Goal: Transaction & Acquisition: Subscribe to service/newsletter

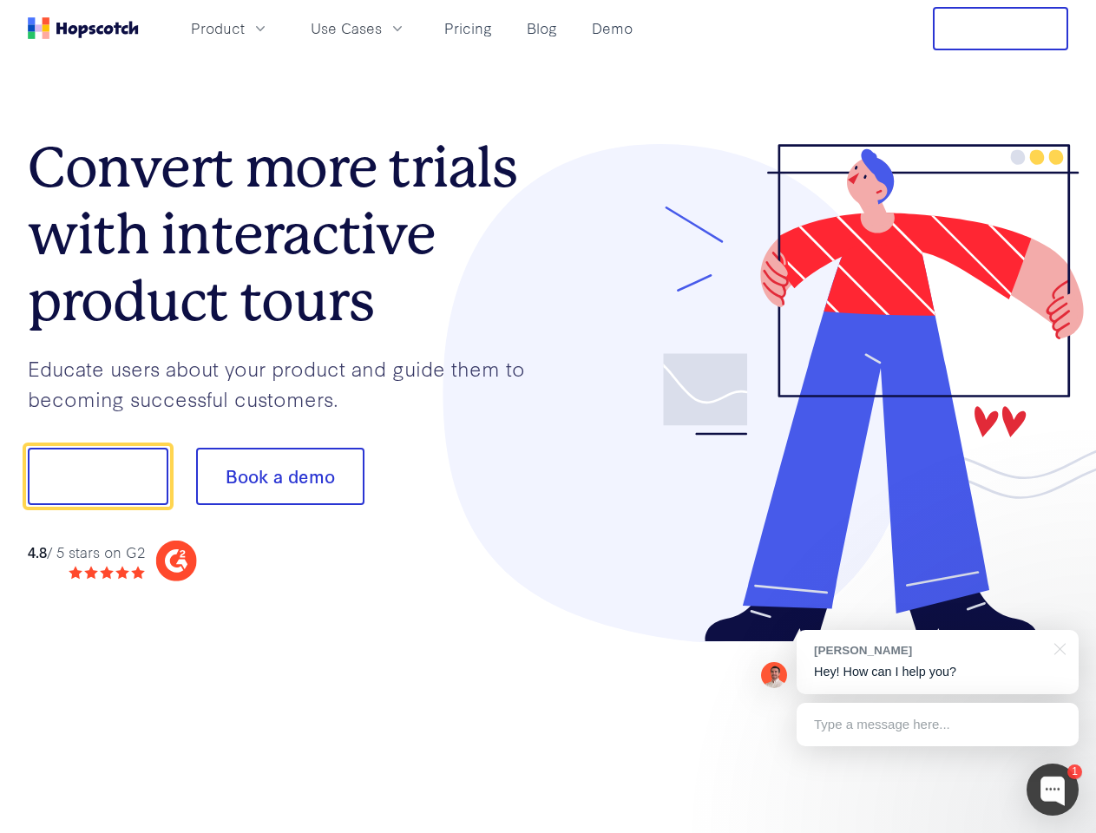
click at [549, 417] on div at bounding box center [809, 393] width 521 height 499
click at [245, 28] on span "Product" at bounding box center [218, 28] width 54 height 22
click at [382, 28] on span "Use Cases" at bounding box center [346, 28] width 71 height 22
click at [1001, 29] on button "Free Trial" at bounding box center [1000, 28] width 135 height 43
click at [97, 477] on button "Show me!" at bounding box center [98, 476] width 141 height 57
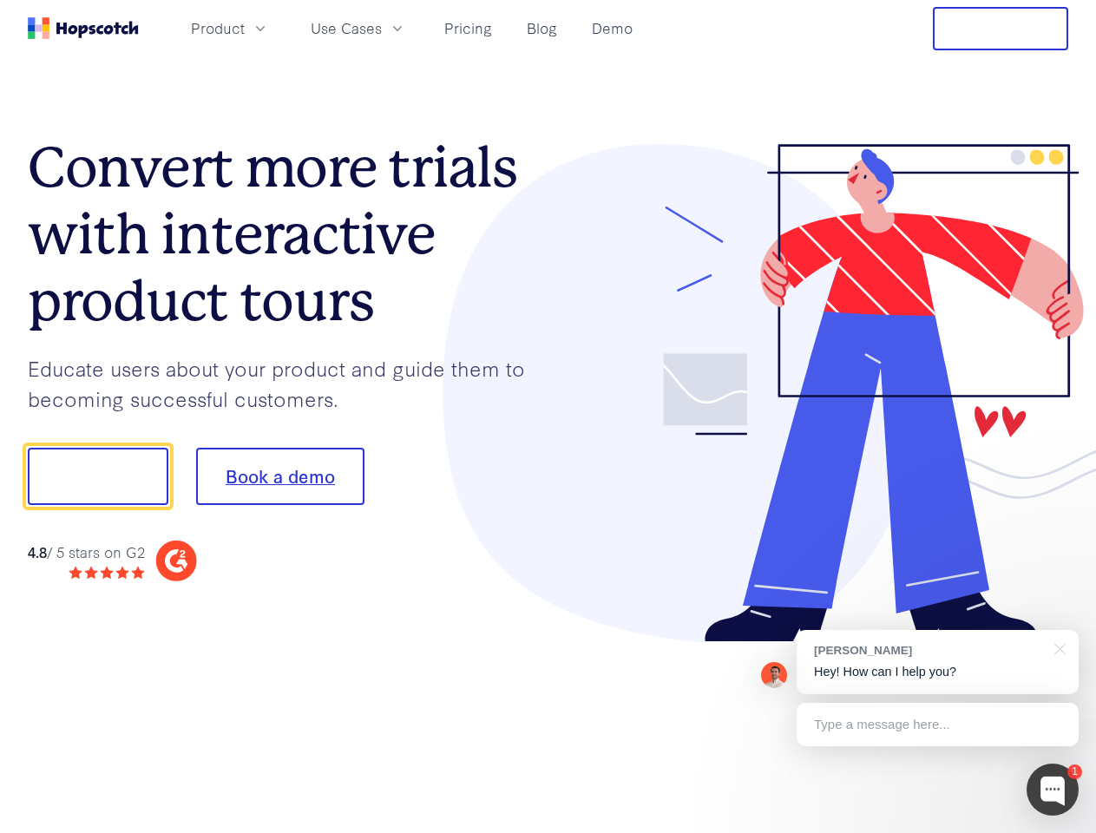
click at [280, 477] on button "Book a demo" at bounding box center [280, 476] width 168 height 57
click at [1053, 790] on div at bounding box center [1053, 790] width 52 height 52
click at [938, 662] on div "[PERSON_NAME] Hey! How can I help you?" at bounding box center [938, 662] width 282 height 64
click at [1057, 648] on div at bounding box center [916, 591] width 326 height 346
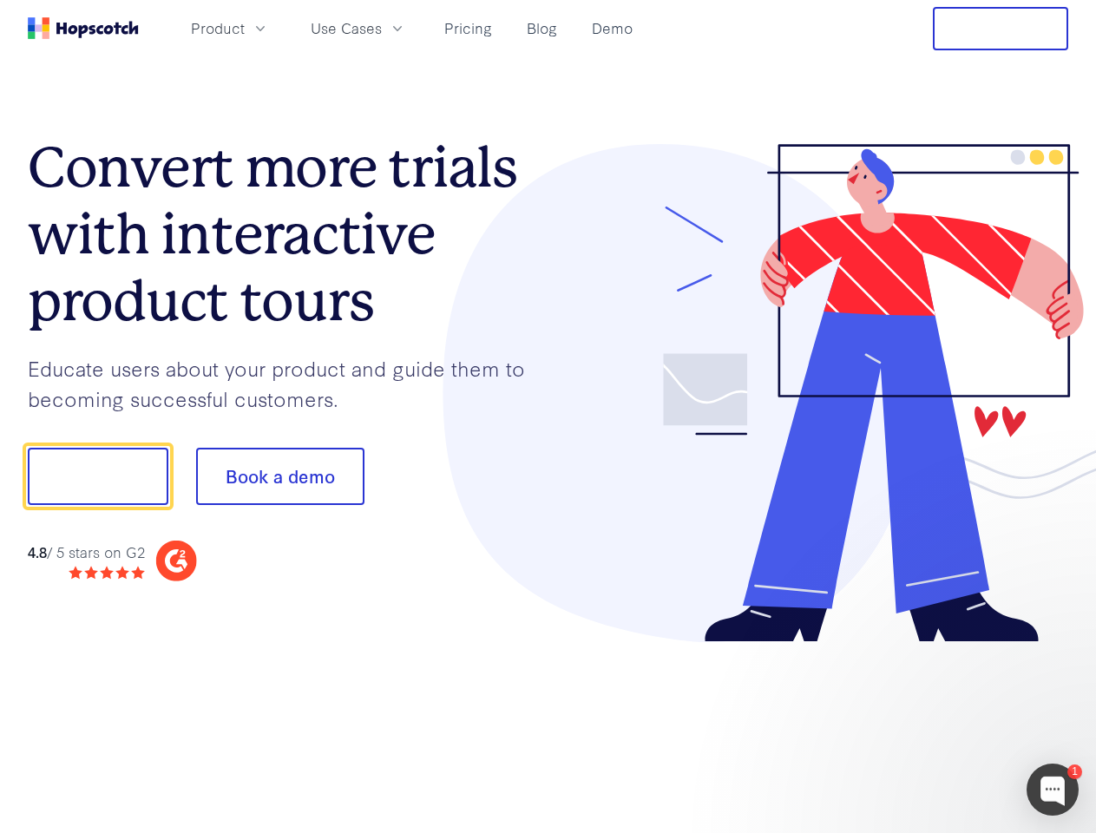
click at [938, 725] on div at bounding box center [916, 591] width 326 height 346
